Goal: Task Accomplishment & Management: Manage account settings

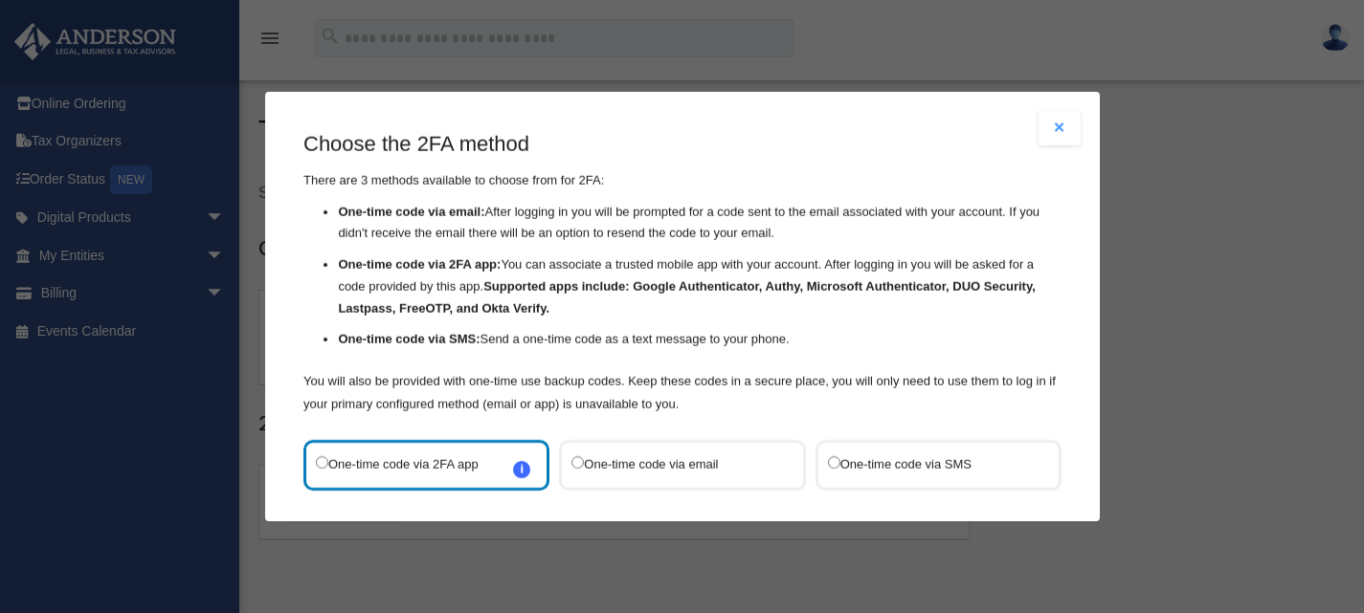
click at [902, 469] on label "One-time code via SMS" at bounding box center [928, 466] width 202 height 26
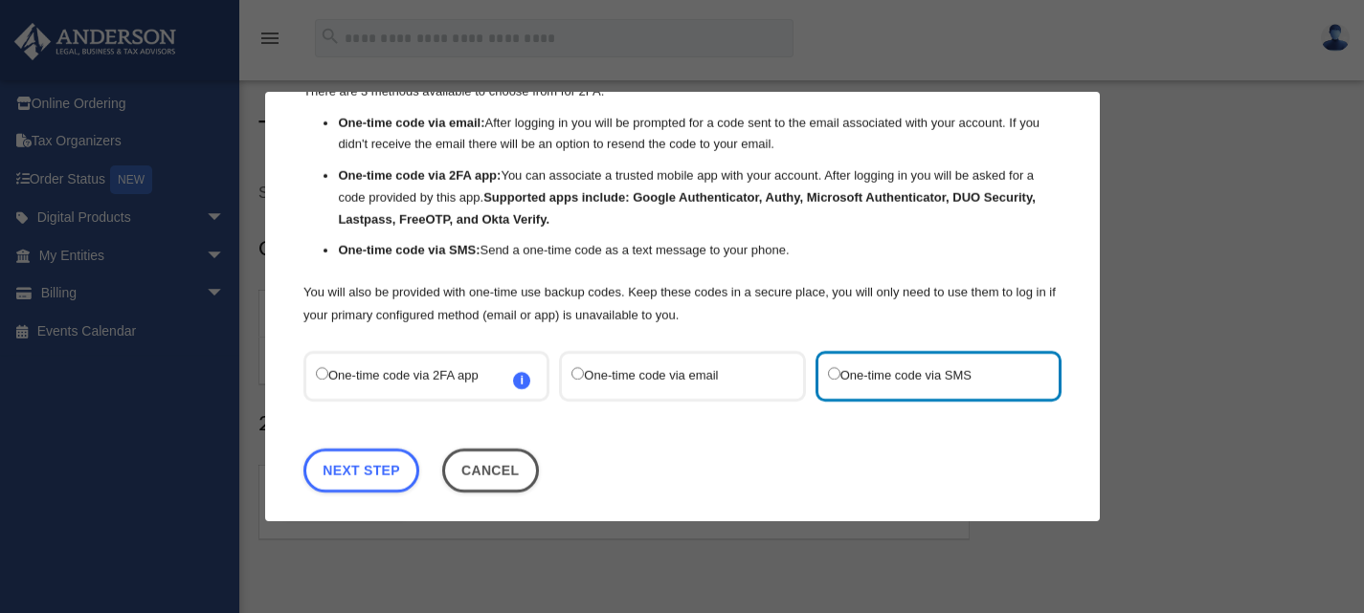
scroll to position [100, 0]
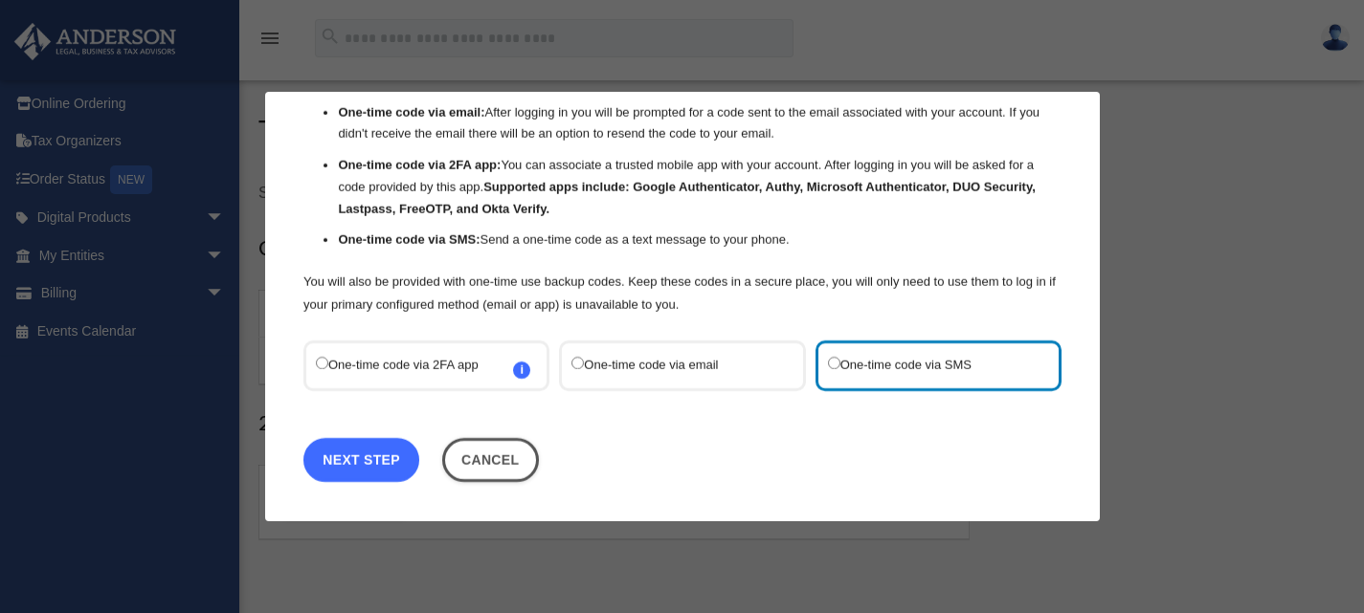
click at [341, 457] on link "Next Step" at bounding box center [361, 460] width 116 height 44
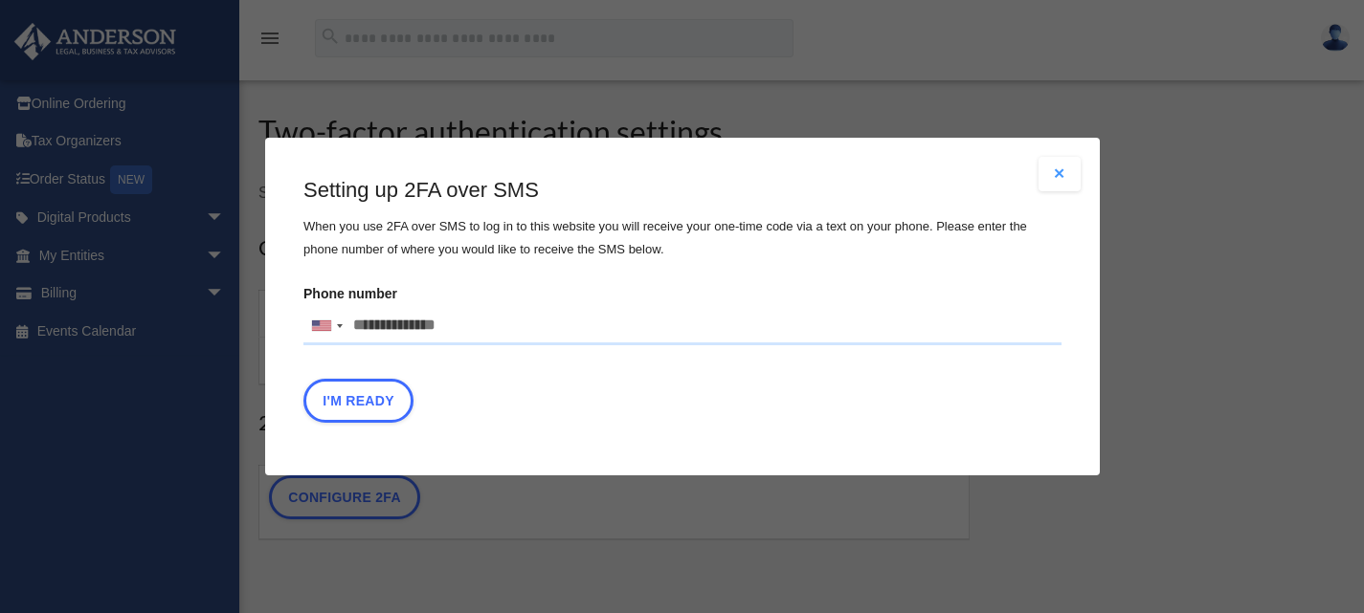
click at [364, 323] on input "Phone number [GEOGRAPHIC_DATA] +1 [GEOGRAPHIC_DATA] +44 [GEOGRAPHIC_DATA] (‫[GE…" at bounding box center [682, 326] width 758 height 38
type input "**********"
click at [360, 397] on button "I'm Ready" at bounding box center [358, 401] width 110 height 44
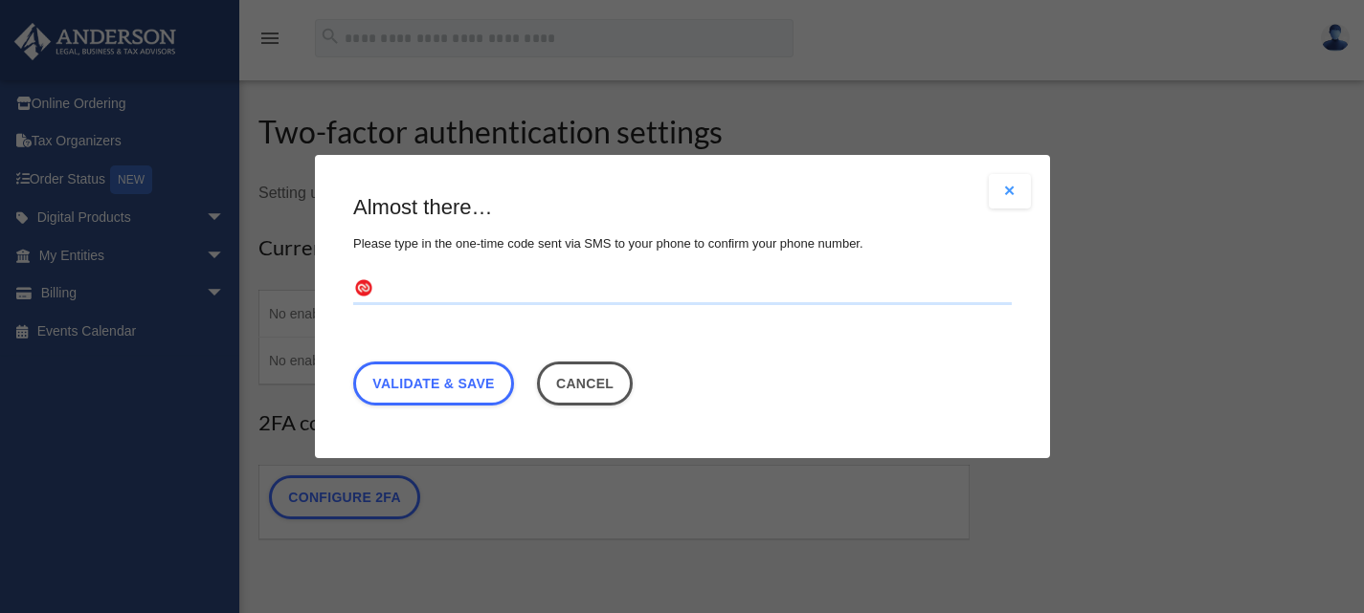
click at [366, 283] on input "text" at bounding box center [682, 290] width 658 height 31
type input "******"
click at [477, 375] on link "Validate & Save" at bounding box center [433, 384] width 161 height 44
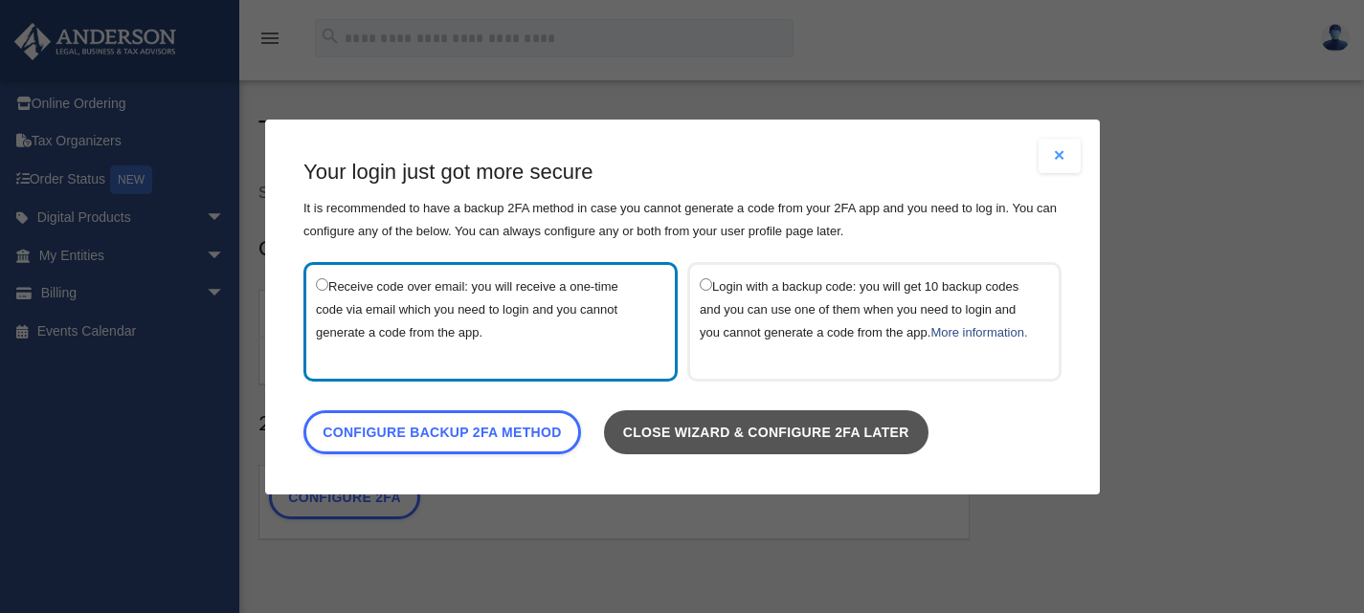
click at [821, 446] on link "Close wizard & configure 2FA later" at bounding box center [765, 432] width 324 height 44
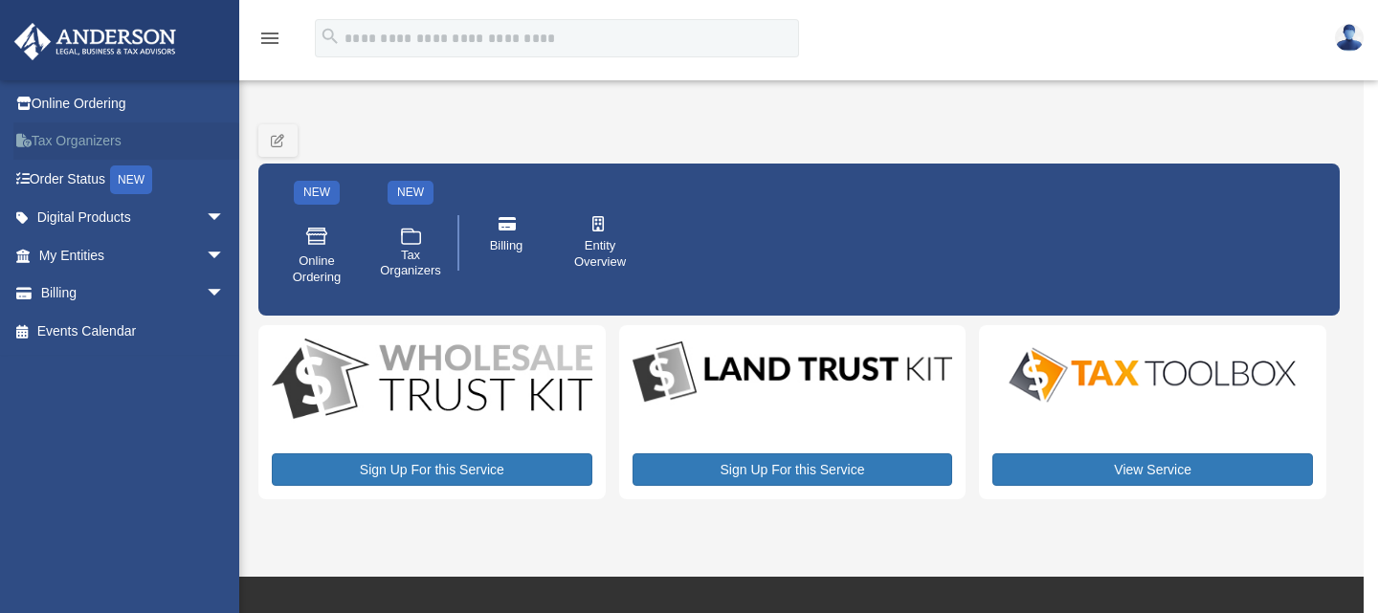
click at [98, 141] on link "Tax Organizers" at bounding box center [133, 141] width 240 height 38
